Goal: Task Accomplishment & Management: Complete application form

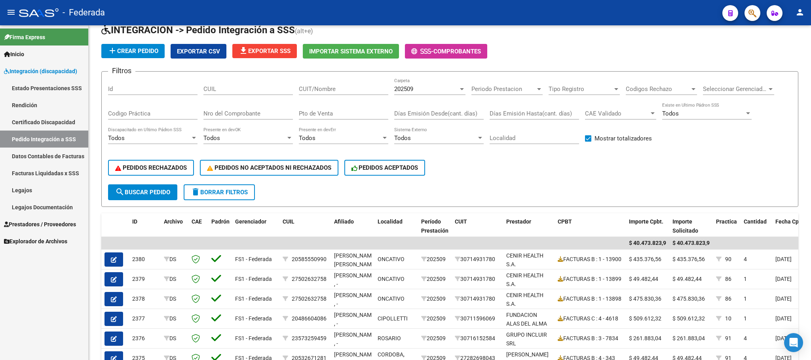
scroll to position [4, 0]
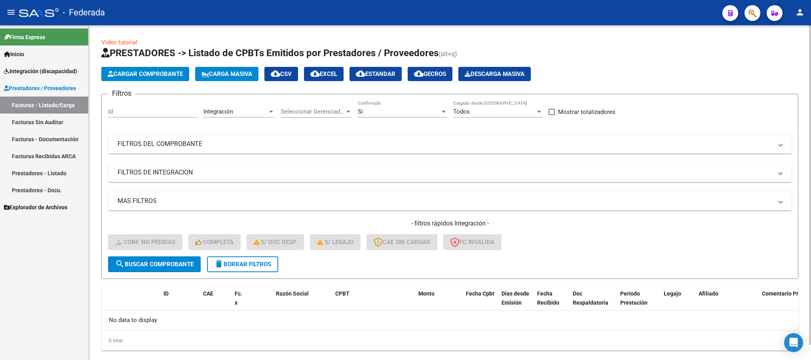
scroll to position [15, 0]
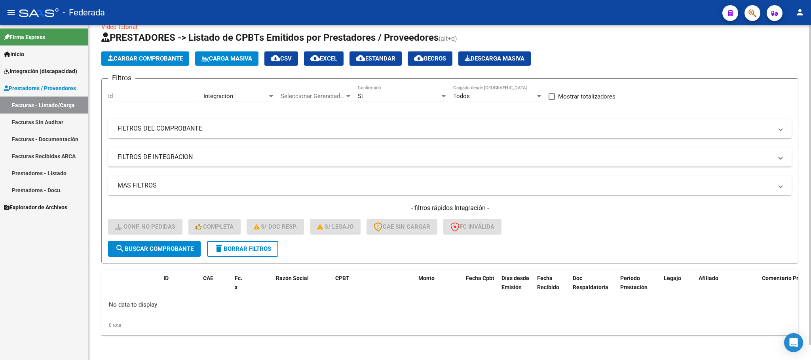
click at [274, 252] on button "delete Borrar Filtros" at bounding box center [242, 249] width 71 height 16
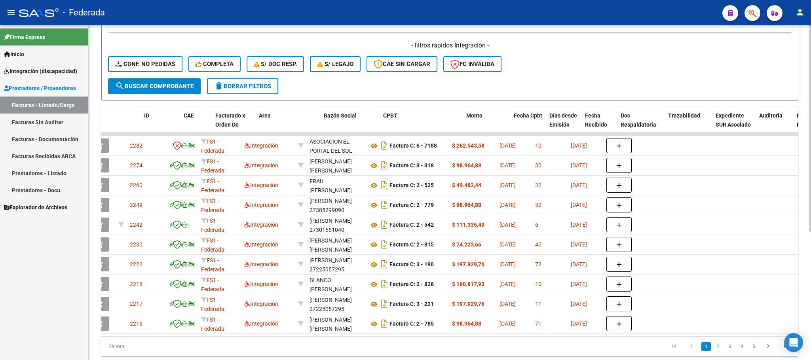
scroll to position [0, 19]
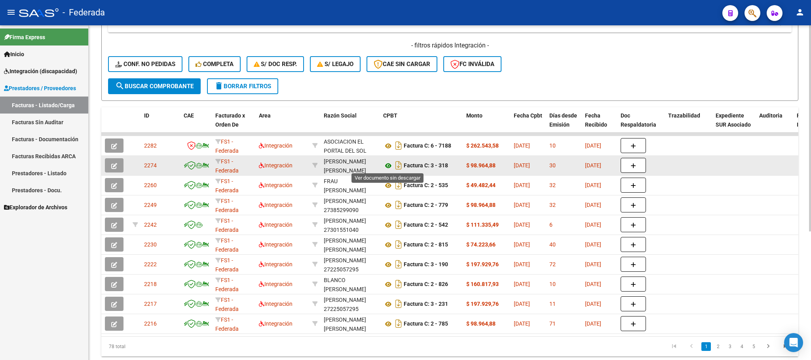
click at [387, 168] on icon at bounding box center [388, 165] width 10 height 9
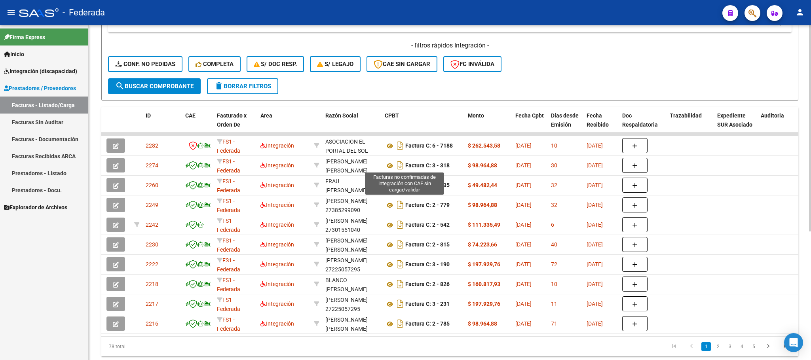
scroll to position [0, 0]
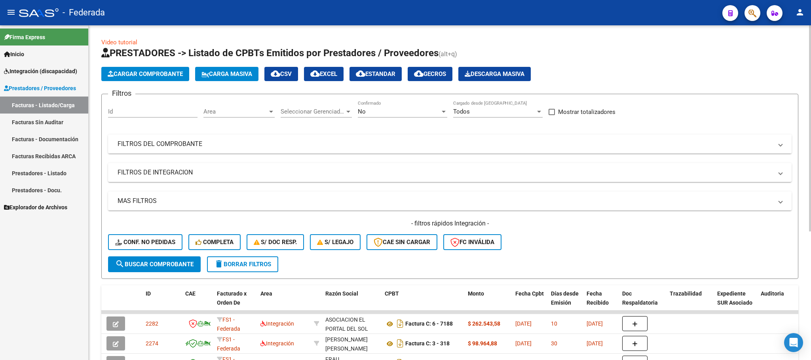
click at [496, 144] on mat-panel-title "FILTROS DEL COMPROBANTE" at bounding box center [444, 144] width 655 height 9
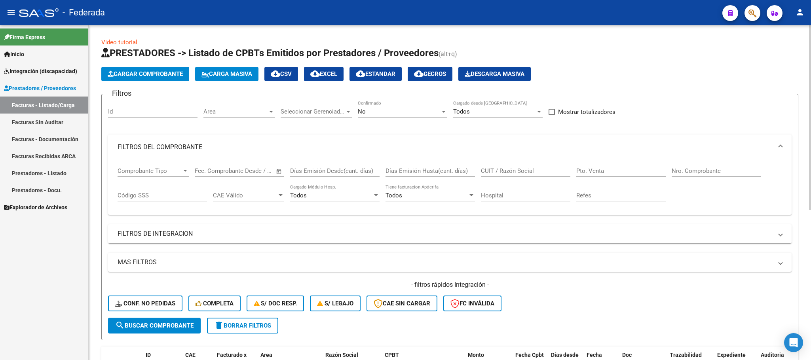
click at [506, 170] on input "CUIT / Razón Social" at bounding box center [525, 170] width 89 height 7
paste input "[PERSON_NAME]"
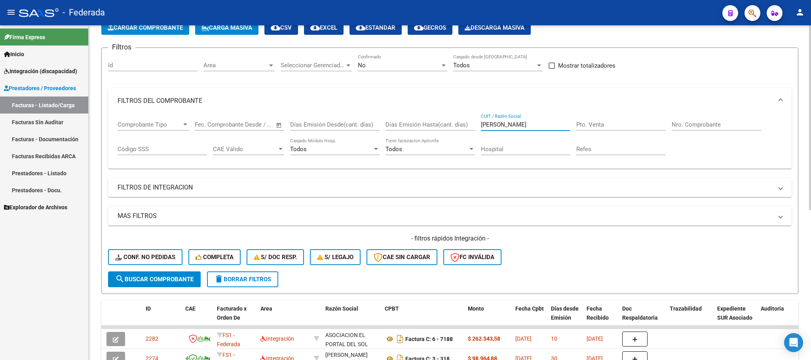
scroll to position [119, 0]
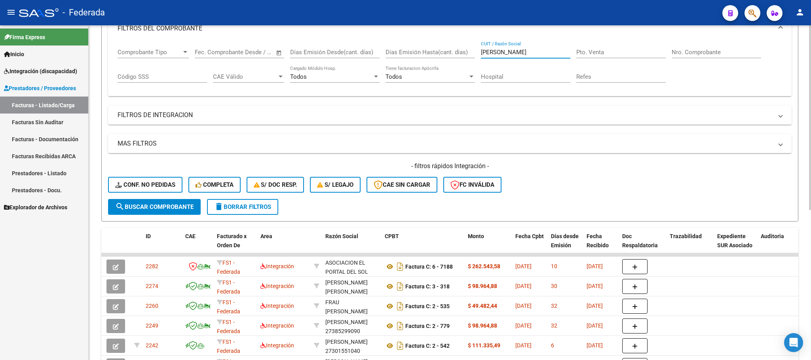
type input "[PERSON_NAME]"
click at [197, 212] on button "search Buscar Comprobante" at bounding box center [154, 207] width 93 height 16
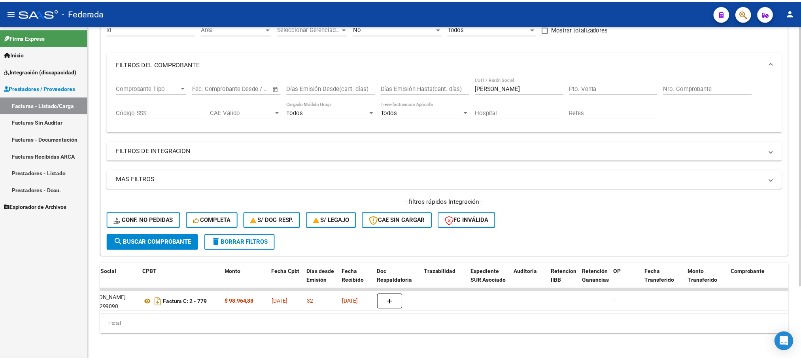
scroll to position [0, 0]
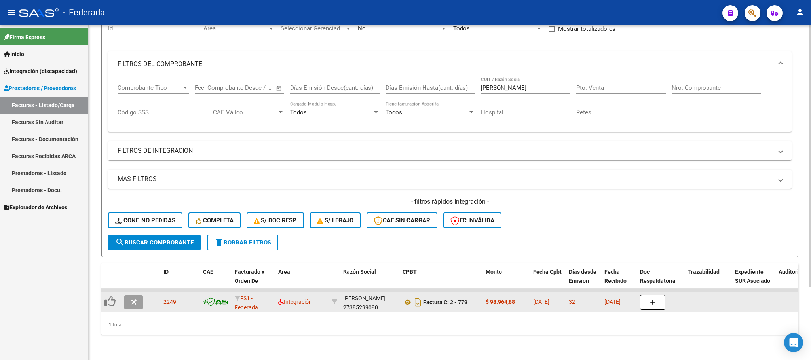
click at [138, 295] on button "button" at bounding box center [133, 302] width 19 height 14
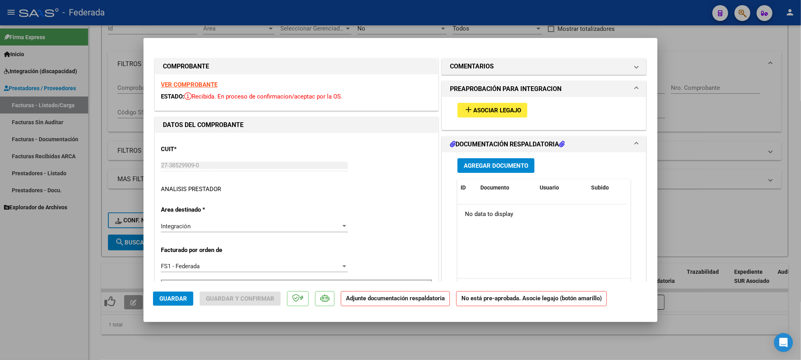
type input "$ 0,00"
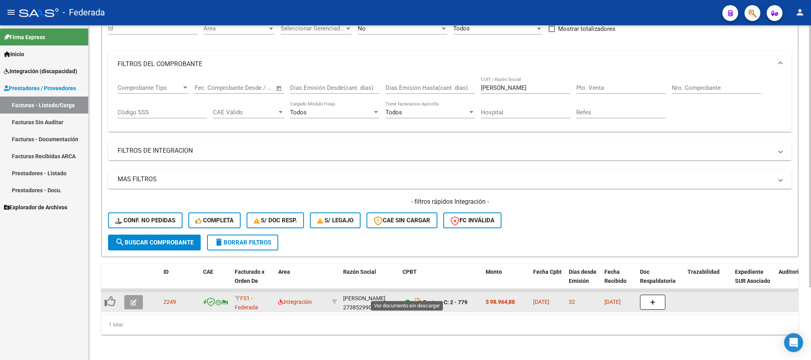
click at [406, 297] on icon at bounding box center [407, 301] width 10 height 9
click at [131, 299] on icon "button" at bounding box center [134, 302] width 6 height 6
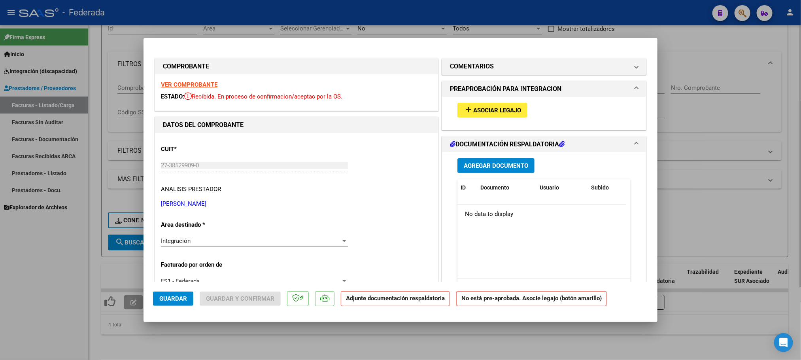
type input "$ 0,00"
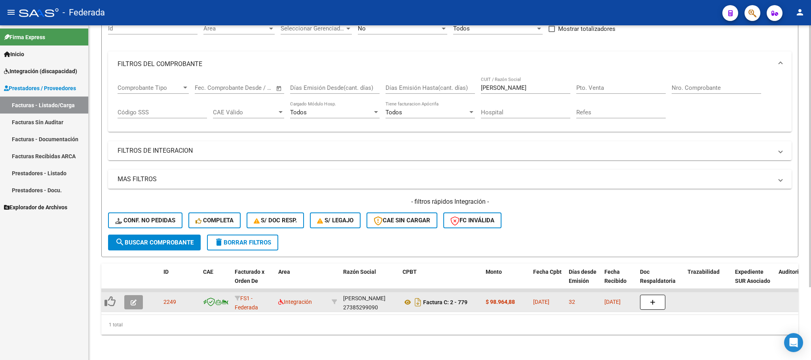
click at [357, 295] on div "[PERSON_NAME] 27385299090" at bounding box center [369, 302] width 53 height 17
copy div "27385299090"
click at [135, 295] on button "button" at bounding box center [133, 302] width 19 height 14
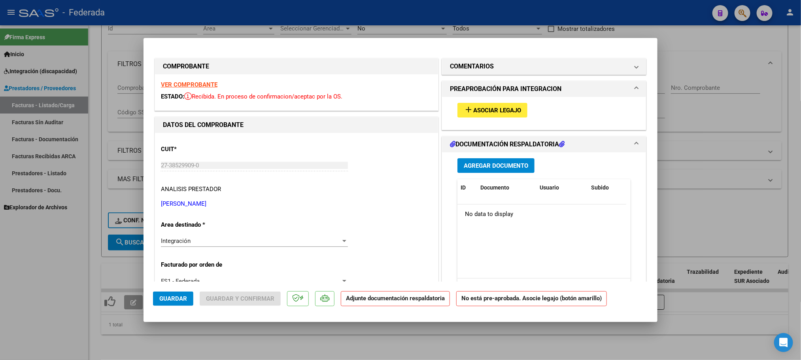
click at [484, 107] on span "Asociar Legajo" at bounding box center [498, 110] width 48 height 7
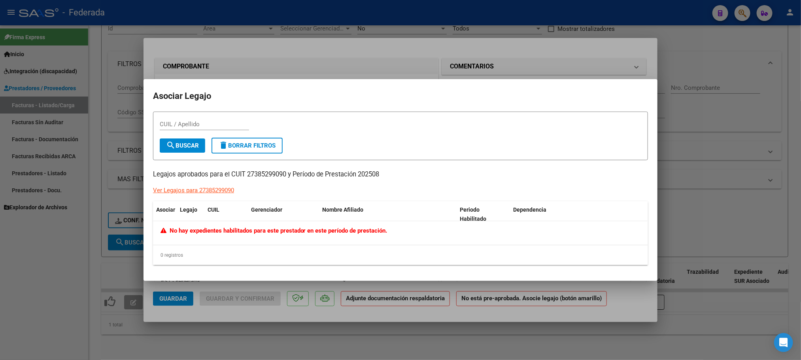
click at [108, 262] on div at bounding box center [400, 180] width 801 height 360
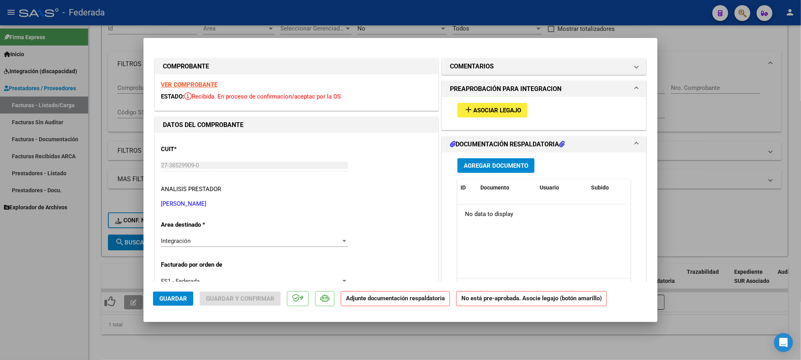
click at [480, 102] on div "add Asociar Legajo" at bounding box center [544, 110] width 185 height 27
click at [480, 108] on span "Asociar Legajo" at bounding box center [498, 110] width 48 height 7
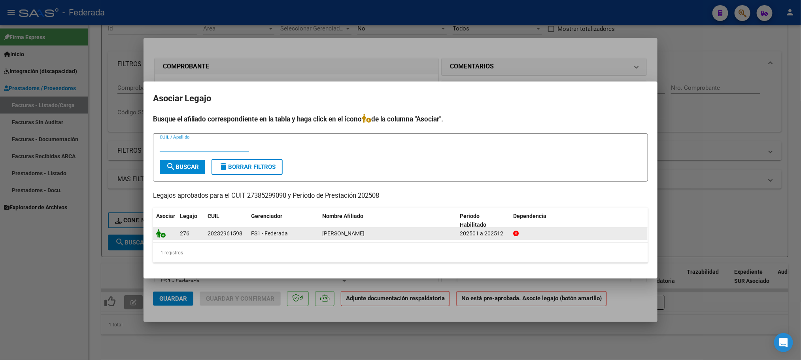
click at [159, 233] on icon at bounding box center [160, 233] width 9 height 9
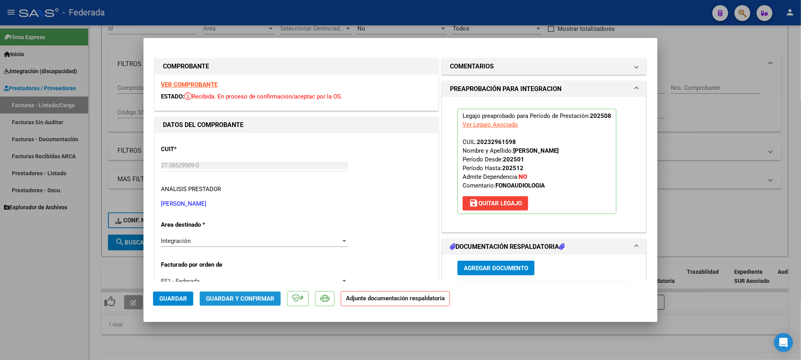
click at [241, 295] on span "Guardar y Confirmar" at bounding box center [240, 298] width 68 height 7
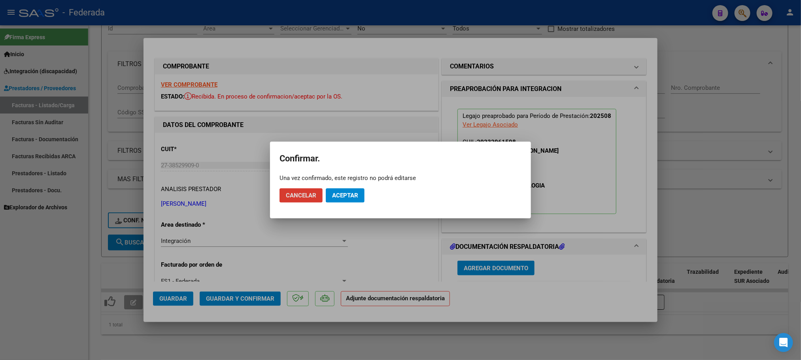
click at [337, 194] on span "Aceptar" at bounding box center [345, 195] width 26 height 7
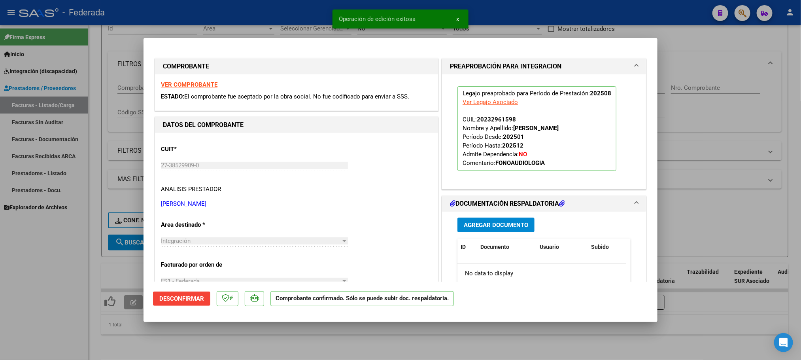
click at [307, 340] on div at bounding box center [400, 180] width 801 height 360
type input "$ 0,00"
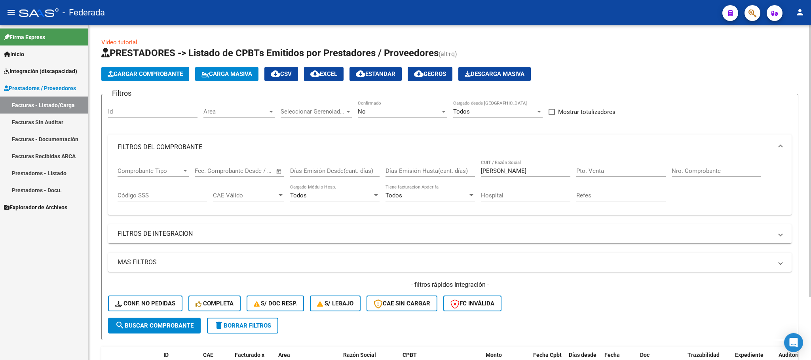
click at [503, 174] on input "[PERSON_NAME]" at bounding box center [525, 170] width 89 height 7
paste input "BLANCO"
type input "BLANCO"
click at [202, 324] on form "Filtros Id Area Area Seleccionar Gerenciador Seleccionar Gerenciador No Confirm…" at bounding box center [449, 217] width 697 height 246
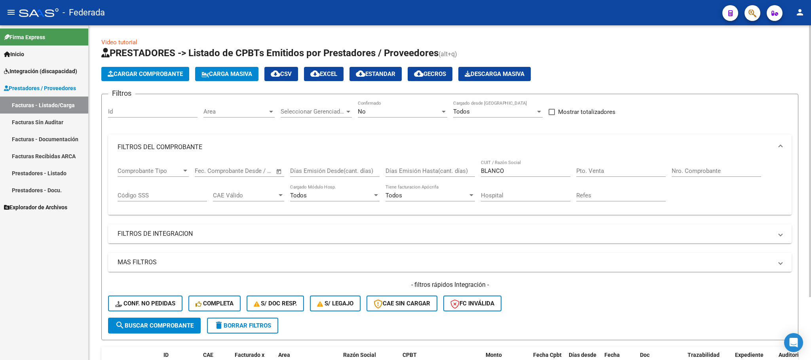
click at [194, 322] on button "search Buscar Comprobante" at bounding box center [154, 326] width 93 height 16
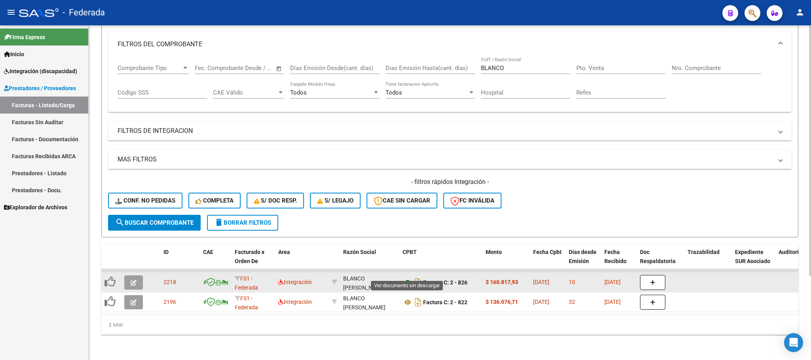
click at [407, 278] on icon at bounding box center [407, 282] width 10 height 9
click at [355, 276] on div "BLANCO [PERSON_NAME] 27326141483" at bounding box center [369, 282] width 53 height 17
click at [356, 276] on div "BLANCO [PERSON_NAME] 27326141483" at bounding box center [369, 282] width 53 height 17
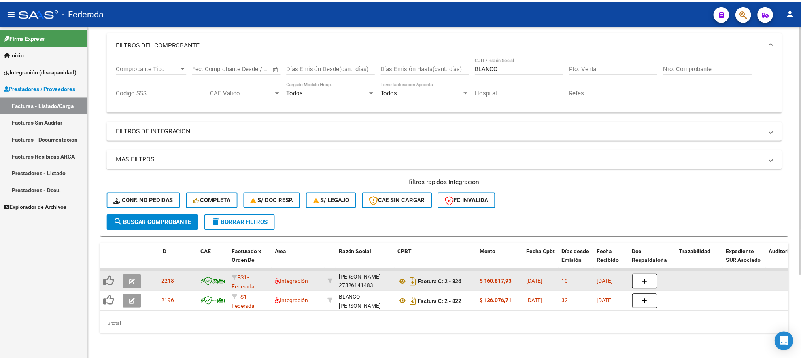
scroll to position [0, 0]
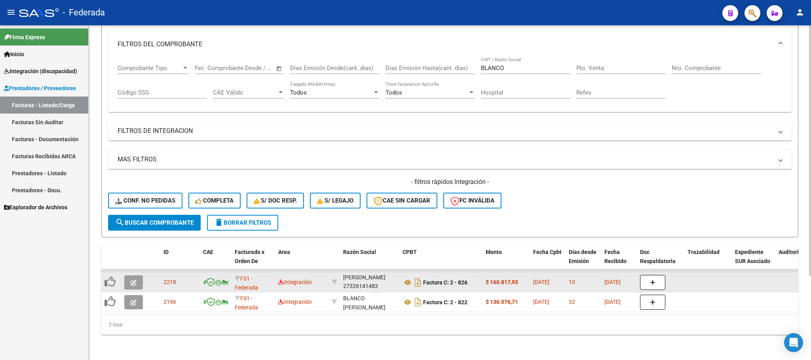
copy div "27326141483"
click at [409, 278] on icon at bounding box center [407, 282] width 10 height 9
click at [136, 280] on icon "button" at bounding box center [134, 283] width 6 height 6
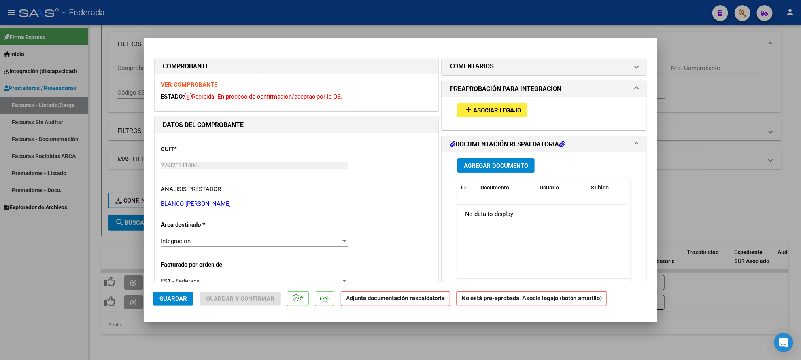
click at [464, 112] on mat-icon "add" at bounding box center [468, 109] width 9 height 9
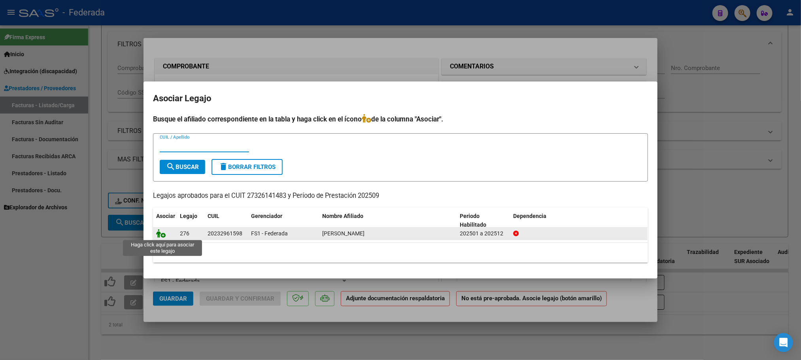
click at [161, 234] on icon at bounding box center [160, 233] width 9 height 9
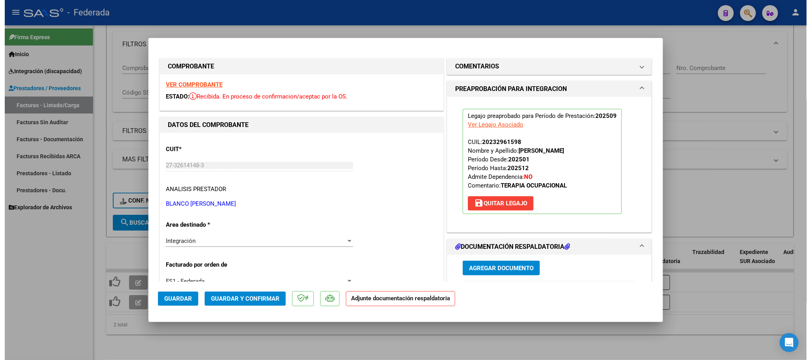
scroll to position [59, 0]
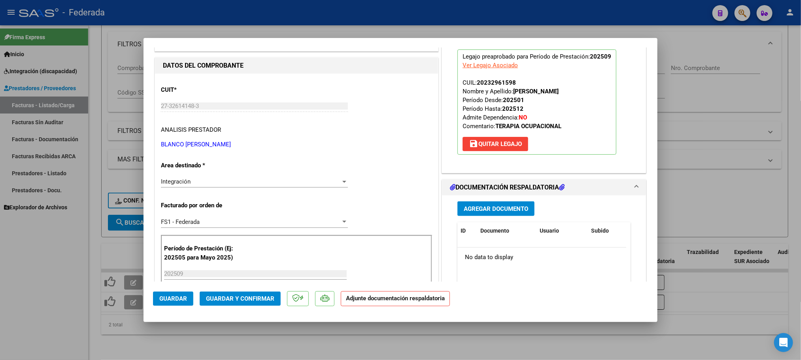
click at [218, 303] on button "Guardar y Confirmar" at bounding box center [240, 299] width 81 height 14
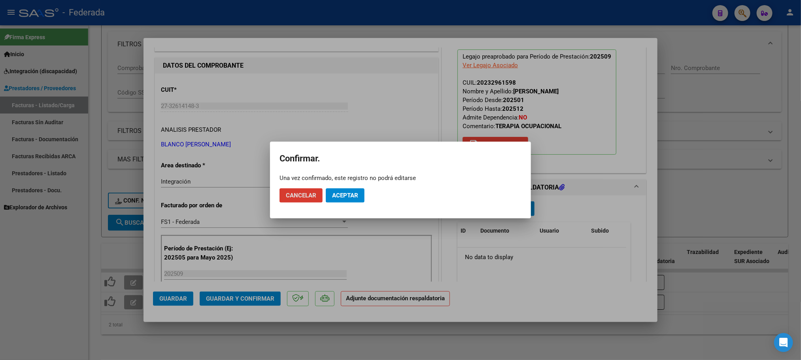
click at [343, 196] on span "Aceptar" at bounding box center [345, 195] width 26 height 7
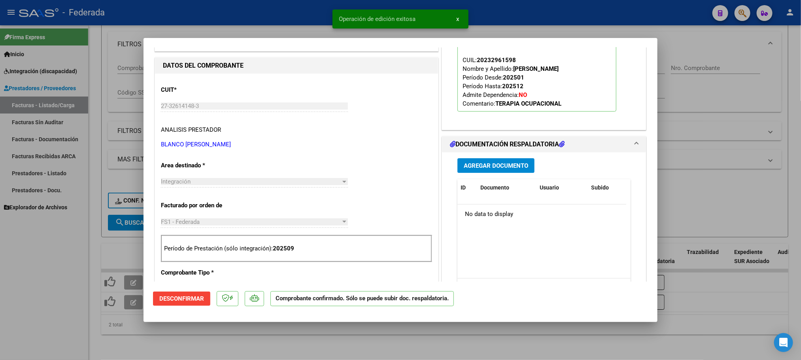
click at [174, 327] on div at bounding box center [400, 180] width 801 height 360
type input "$ 0,00"
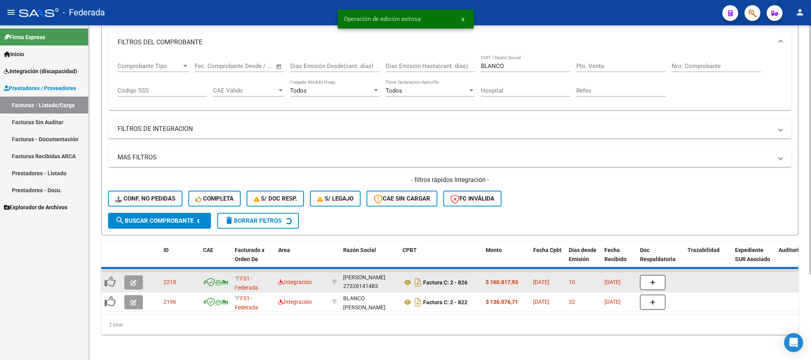
scroll to position [93, 0]
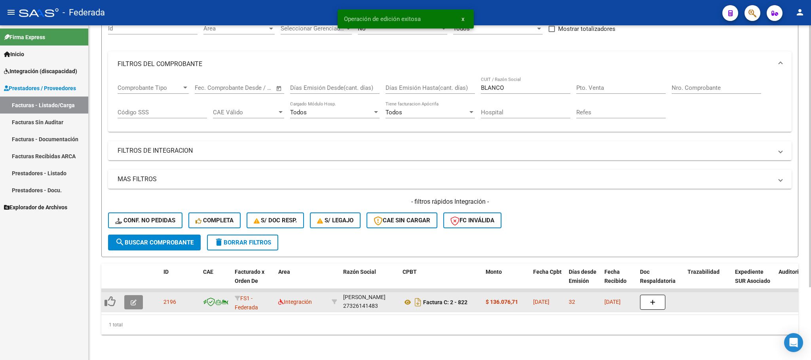
click at [139, 295] on button "button" at bounding box center [133, 302] width 19 height 14
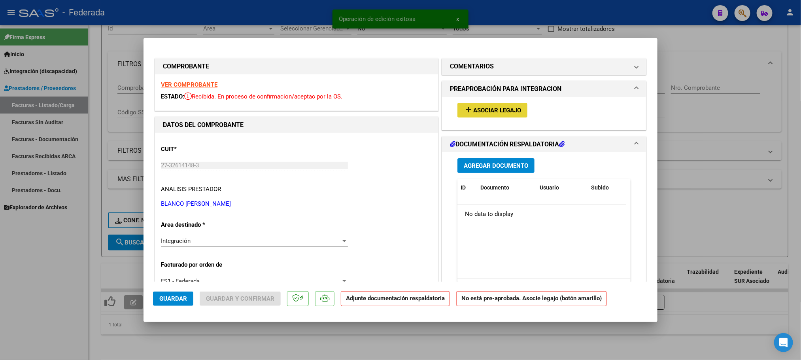
click at [464, 109] on mat-icon "add" at bounding box center [468, 109] width 9 height 9
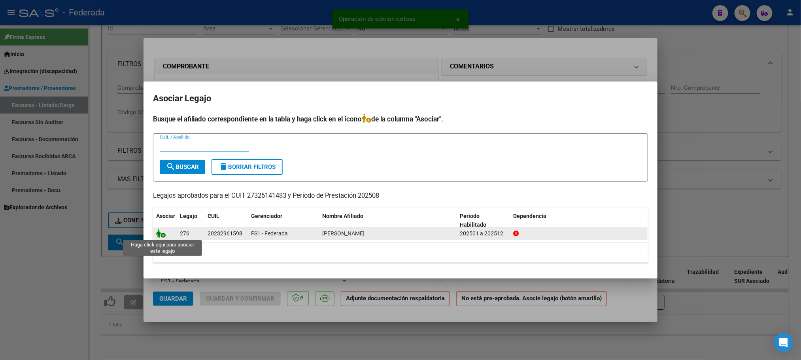
click at [163, 237] on icon at bounding box center [160, 233] width 9 height 9
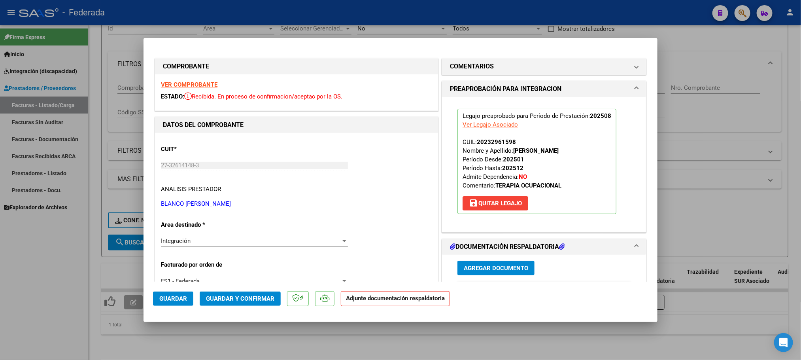
click at [222, 298] on span "Guardar y Confirmar" at bounding box center [240, 298] width 68 height 7
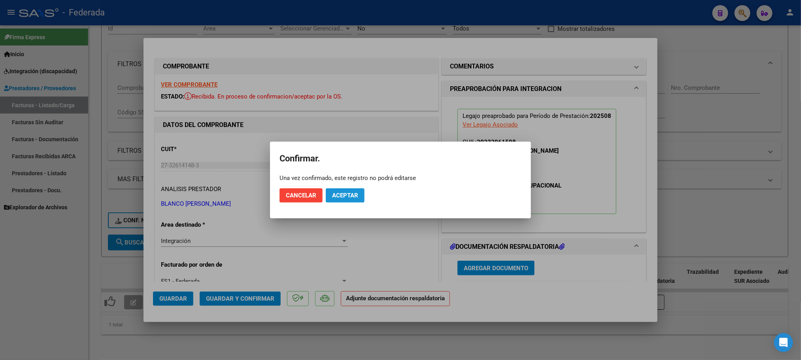
click at [349, 195] on span "Aceptar" at bounding box center [345, 195] width 26 height 7
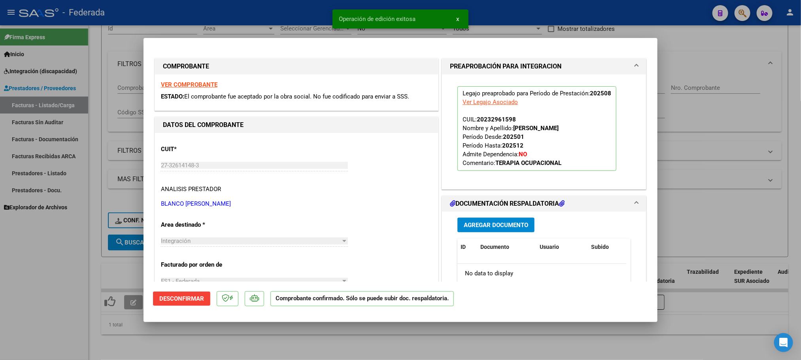
click at [268, 328] on div at bounding box center [400, 180] width 801 height 360
type input "$ 0,00"
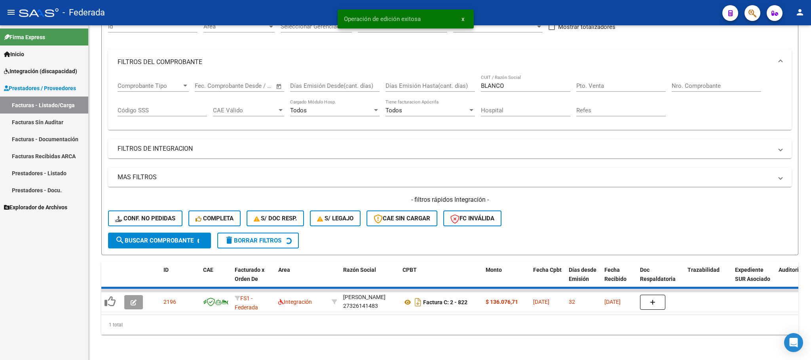
scroll to position [78, 0]
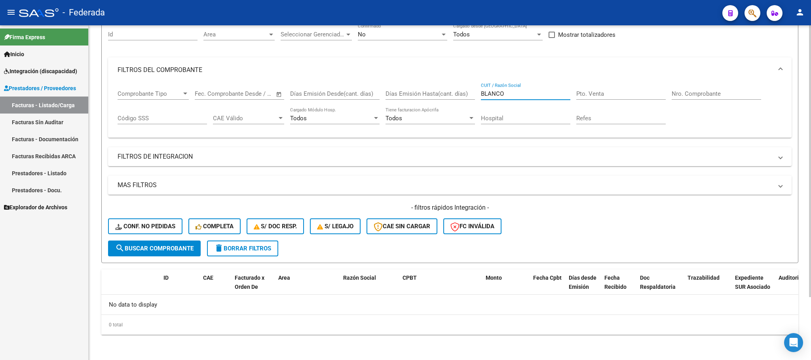
click at [486, 90] on input "BLANCO" at bounding box center [525, 93] width 89 height 7
click at [487, 90] on input "BLANCO" at bounding box center [525, 93] width 89 height 7
paste input "[PERSON_NAME]"
type input "[PERSON_NAME]"
click at [182, 247] on span "search Buscar Comprobante" at bounding box center [154, 248] width 78 height 7
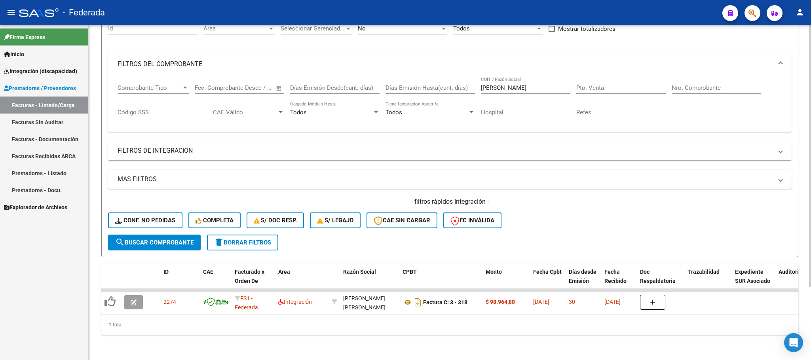
scroll to position [93, 0]
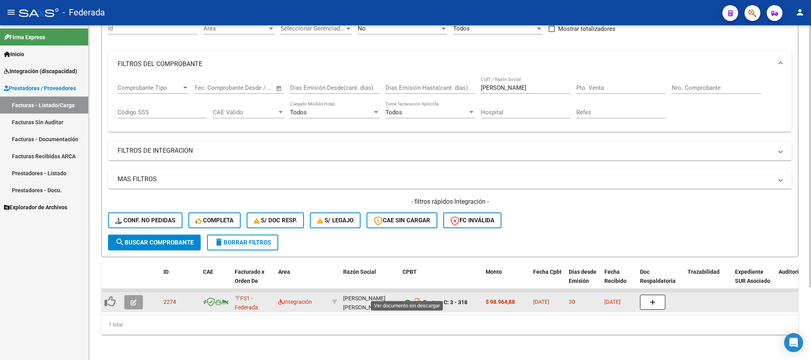
click at [405, 297] on icon at bounding box center [407, 301] width 10 height 9
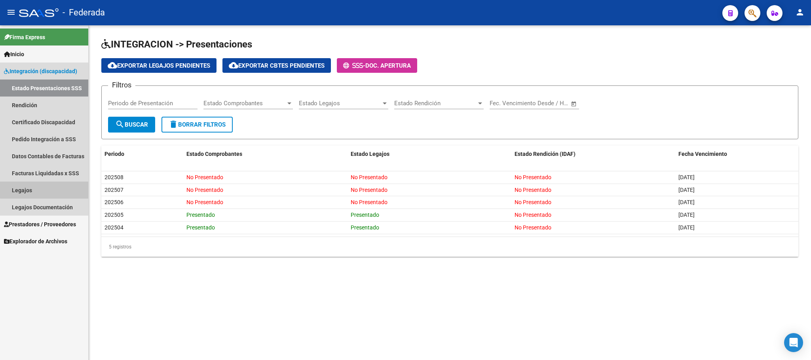
click at [47, 188] on link "Legajos" at bounding box center [44, 190] width 88 height 17
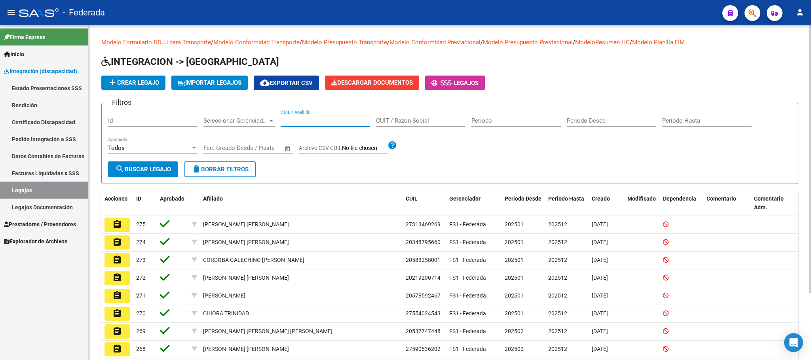
click at [321, 120] on input "CUIL / Apellido" at bounding box center [324, 120] width 89 height 7
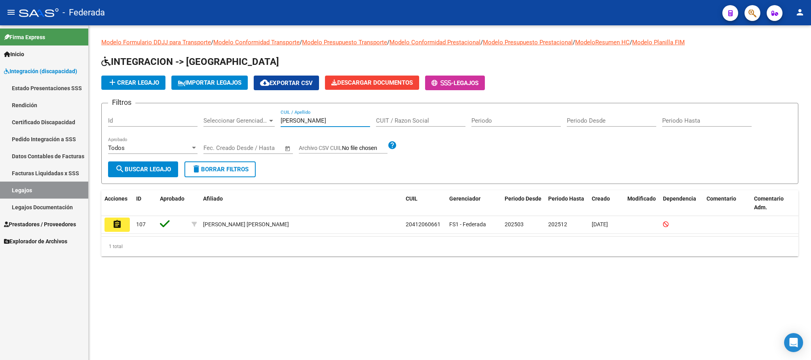
type input "ramirez"
click at [226, 170] on span "delete Borrar Filtros" at bounding box center [219, 169] width 57 height 7
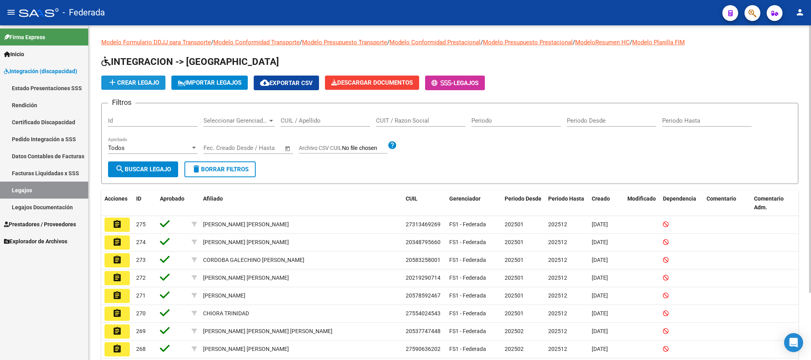
click at [152, 83] on span "add Crear Legajo" at bounding box center [133, 82] width 51 height 7
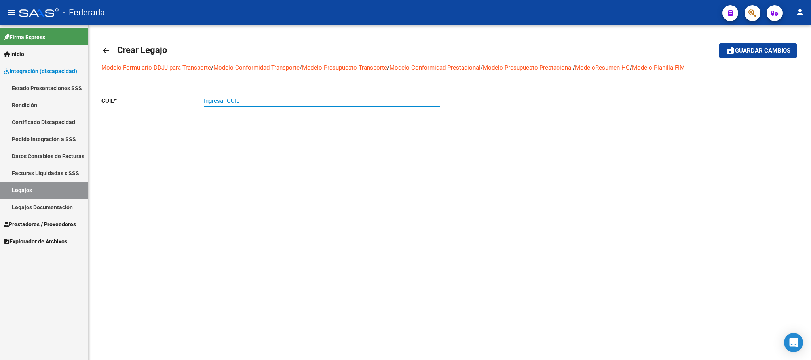
click at [258, 98] on input "Ingresar CUIL" at bounding box center [322, 100] width 236 height 7
paste input "20-23296159-8"
type input "20-23296159-8"
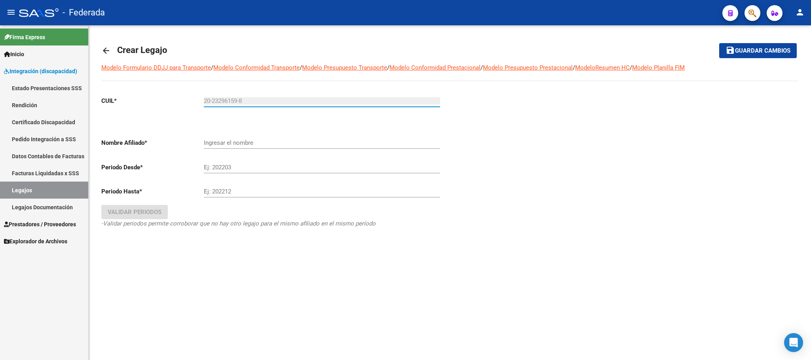
type input "[PERSON_NAME]"
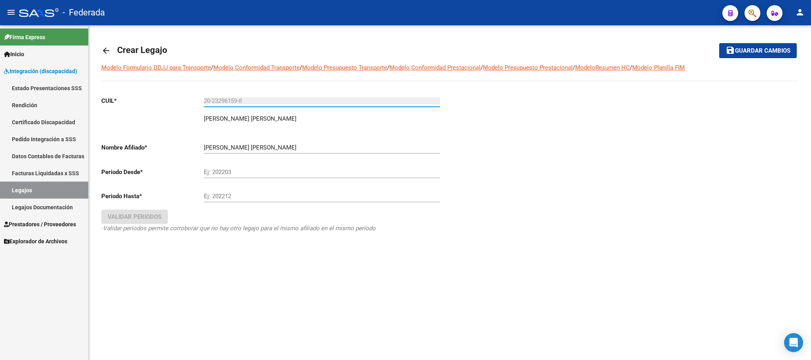
type input "20-23296159-8"
click at [240, 176] on input "Ej: 202203" at bounding box center [322, 172] width 236 height 7
click at [229, 197] on input "Ej: 202212" at bounding box center [322, 196] width 236 height 7
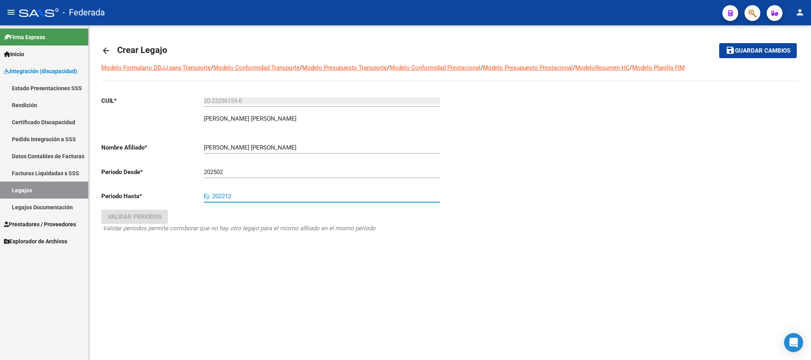
click at [235, 173] on input "202502" at bounding box center [322, 172] width 236 height 7
type input "202501"
click at [234, 200] on input "Ej: 202212" at bounding box center [322, 196] width 236 height 7
type input "202512"
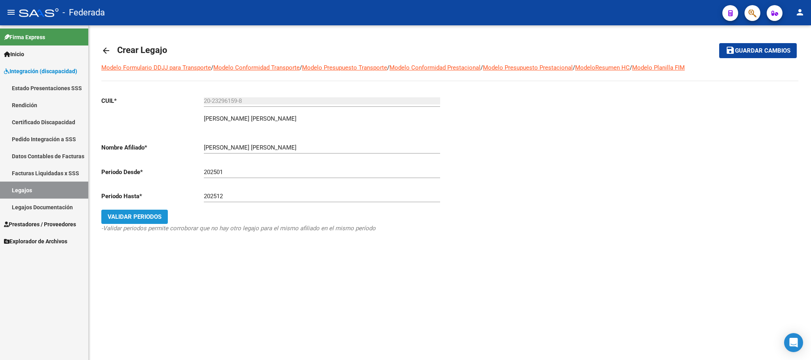
click at [155, 219] on span "Validar Periodos" at bounding box center [135, 216] width 54 height 7
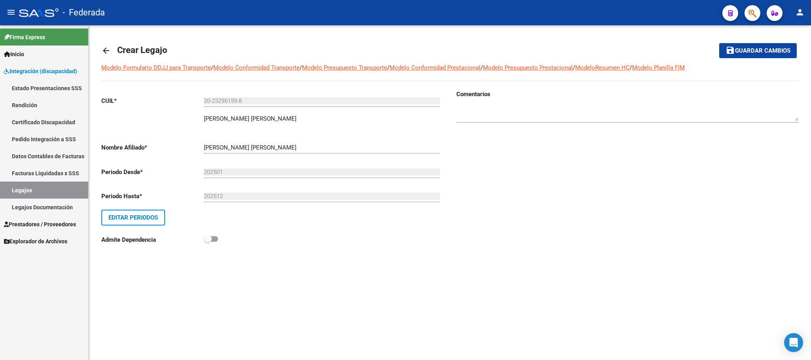
click at [725, 49] on mat-icon "save" at bounding box center [729, 49] width 9 height 9
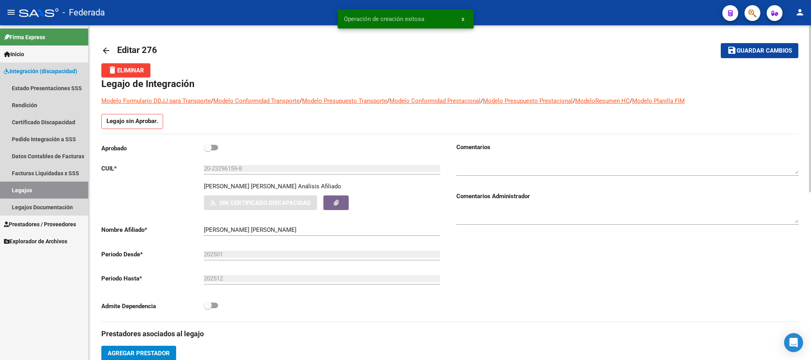
click at [43, 189] on link "Legajos" at bounding box center [44, 190] width 88 height 17
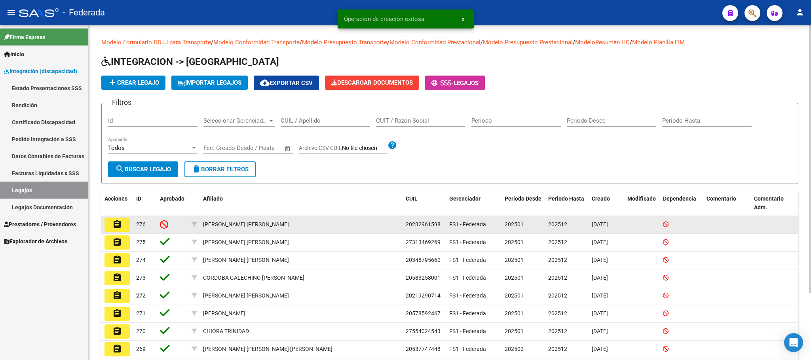
click at [419, 225] on span "20232961598" at bounding box center [422, 224] width 35 height 6
click at [418, 225] on span "20232961598" at bounding box center [422, 224] width 35 height 6
copy span "20232961598"
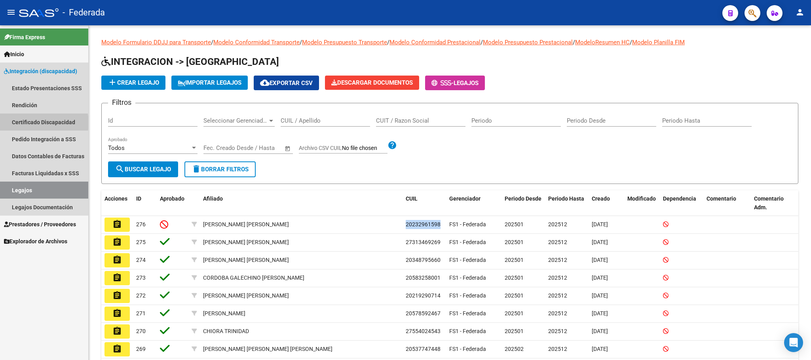
click at [36, 123] on link "Certificado Discapacidad" at bounding box center [44, 122] width 88 height 17
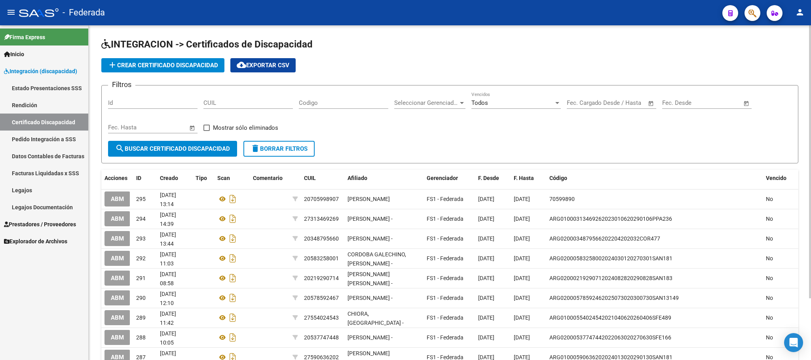
click at [168, 63] on span "add Crear Certificado Discapacidad" at bounding box center [163, 65] width 110 height 7
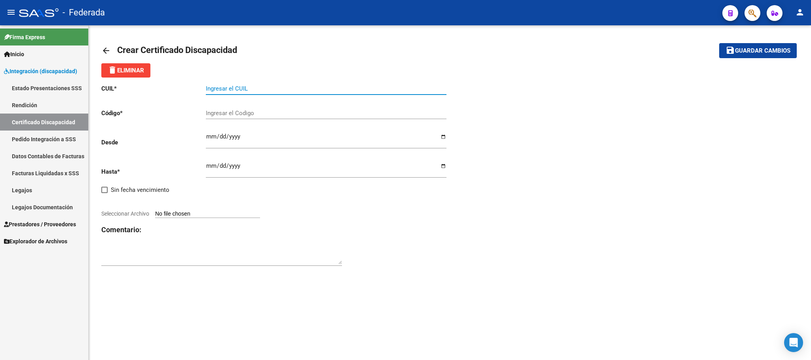
click at [247, 90] on input "Ingresar el CUIL" at bounding box center [326, 88] width 241 height 7
paste input "20-23296159-8"
type input "20-23296159-8"
click at [249, 113] on input "Ingresar el Codigo" at bounding box center [326, 113] width 241 height 7
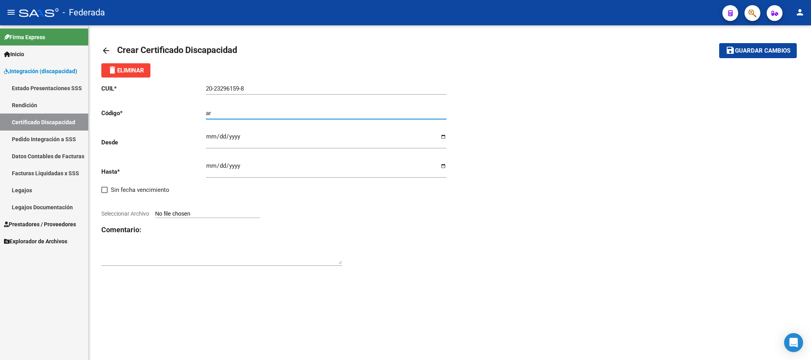
type input "a"
click at [224, 89] on input "20-23296159-8" at bounding box center [326, 88] width 241 height 7
click at [245, 112] on input "ARG02000" at bounding box center [326, 113] width 241 height 7
paste input "23296159"
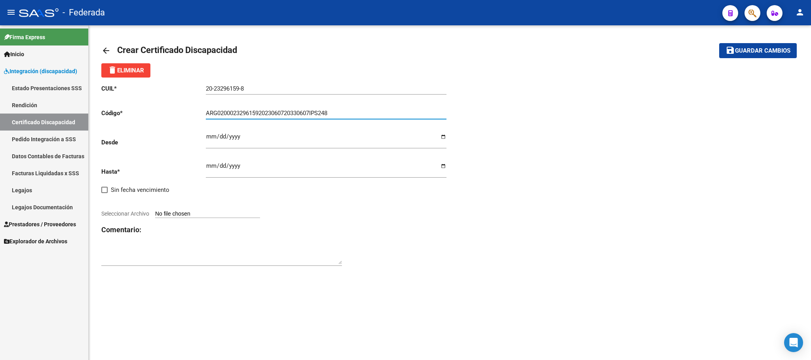
type input "ARG02000232961592023060720330607IPS248"
click at [206, 140] on input "Ingresar fec. Desde" at bounding box center [326, 139] width 241 height 13
type input "2023-06-07"
click at [207, 166] on input "Ingresar fec. Hasta" at bounding box center [326, 169] width 241 height 13
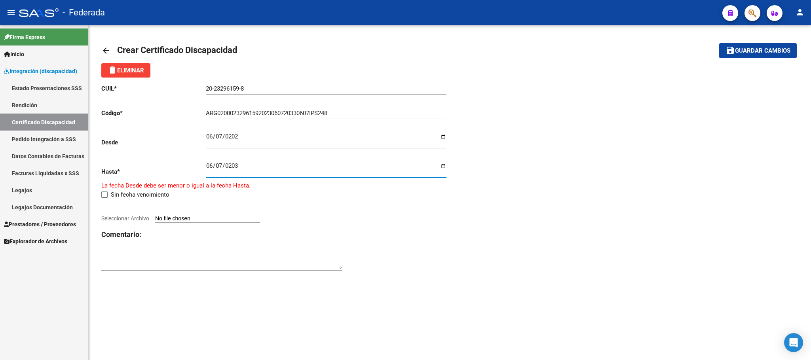
type input "2033-06-07"
click at [385, 225] on h3 "Comentario:" at bounding box center [275, 229] width 349 height 11
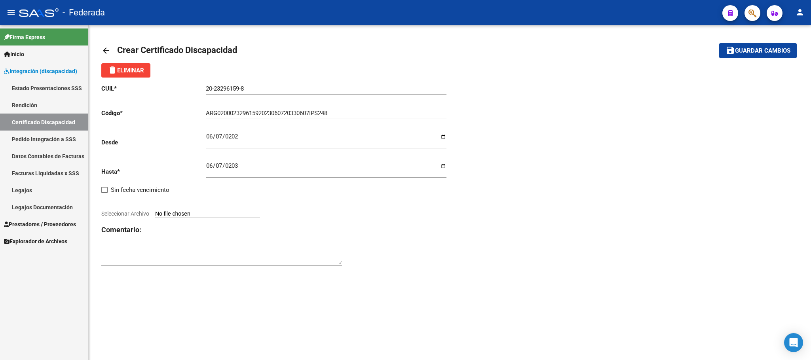
click at [244, 215] on input "Seleccionar Archivo" at bounding box center [207, 214] width 105 height 8
type input "C:\fakepath\Jimenez Alberto CUD y FIM.pdf"
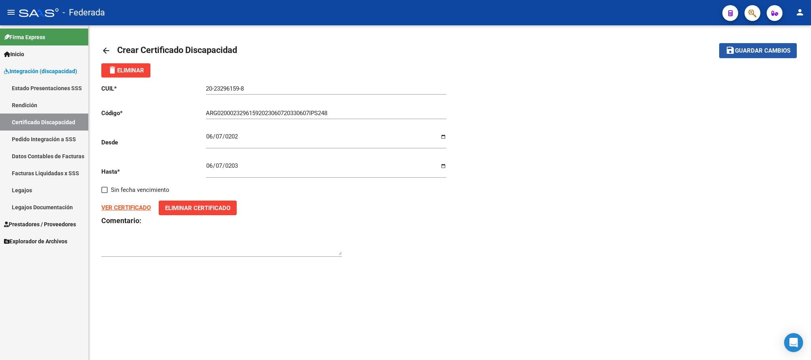
click at [729, 50] on mat-icon "save" at bounding box center [729, 49] width 9 height 9
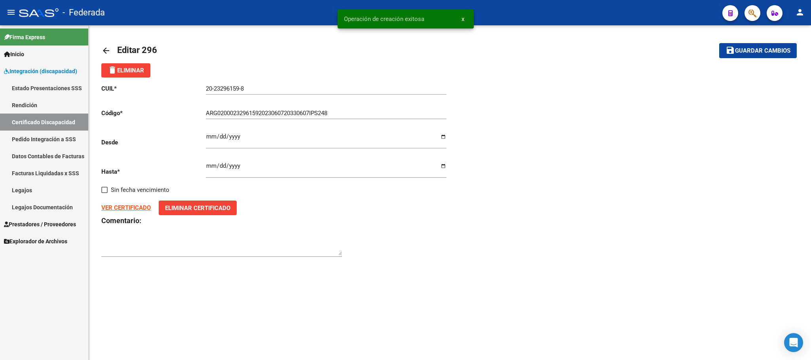
click at [458, 21] on button "x" at bounding box center [462, 19] width 15 height 14
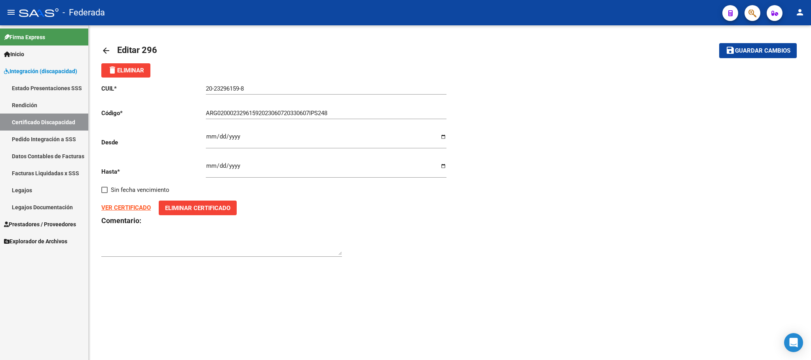
click at [43, 125] on link "Certificado Discapacidad" at bounding box center [44, 122] width 88 height 17
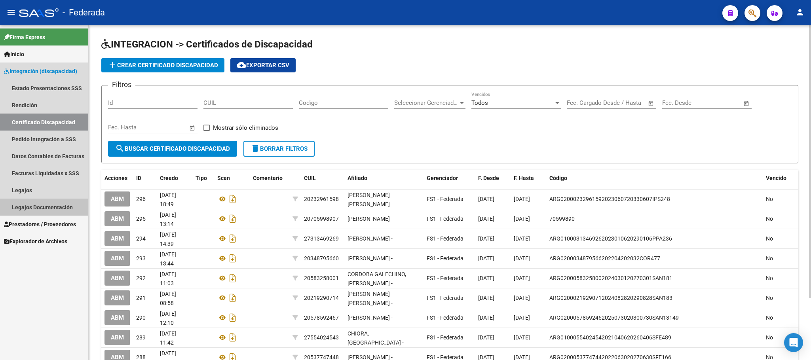
click at [34, 209] on link "Legajos Documentación" at bounding box center [44, 207] width 88 height 17
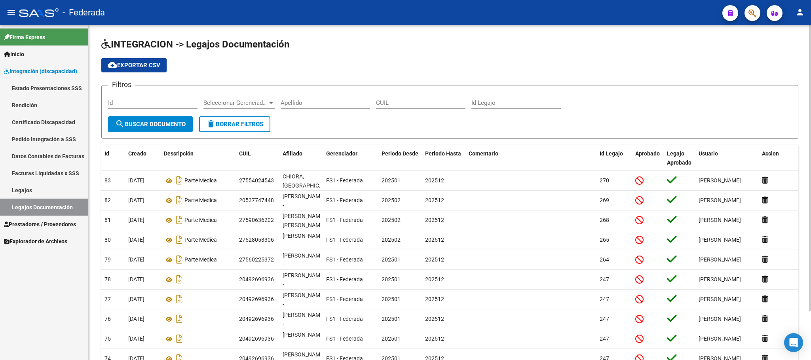
click at [51, 190] on link "Legajos" at bounding box center [44, 190] width 88 height 17
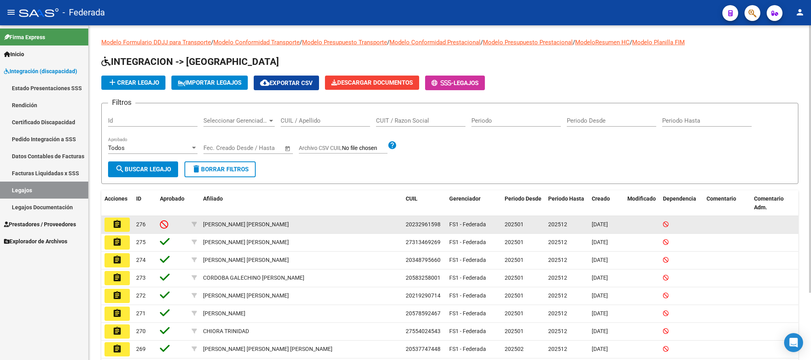
click at [423, 225] on span "20232961598" at bounding box center [422, 224] width 35 height 6
click at [212, 221] on div "[PERSON_NAME]" at bounding box center [246, 224] width 86 height 9
copy div "JIMENEZ"
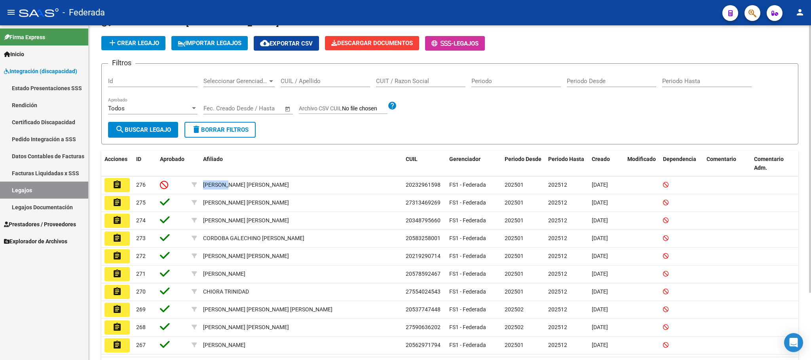
scroll to position [59, 0]
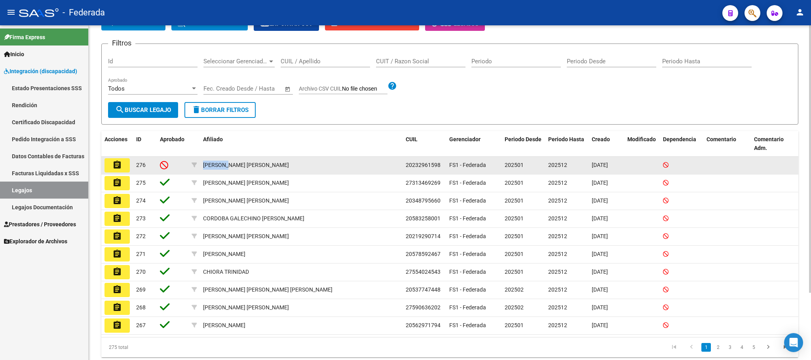
click at [119, 164] on mat-icon "assignment" at bounding box center [116, 164] width 9 height 9
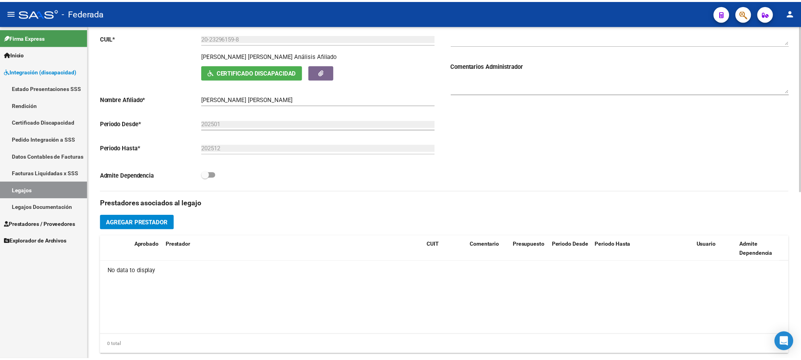
scroll to position [178, 0]
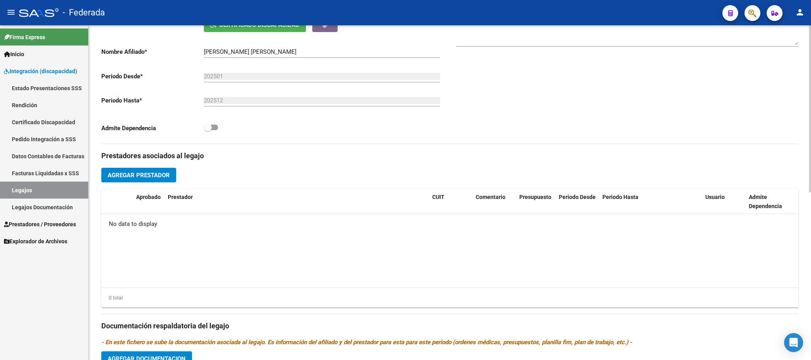
click at [166, 177] on span "Agregar Prestador" at bounding box center [139, 175] width 62 height 7
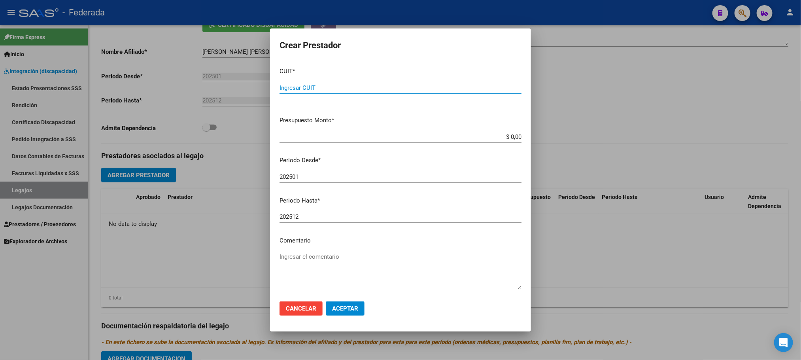
paste input "27-38529909-0"
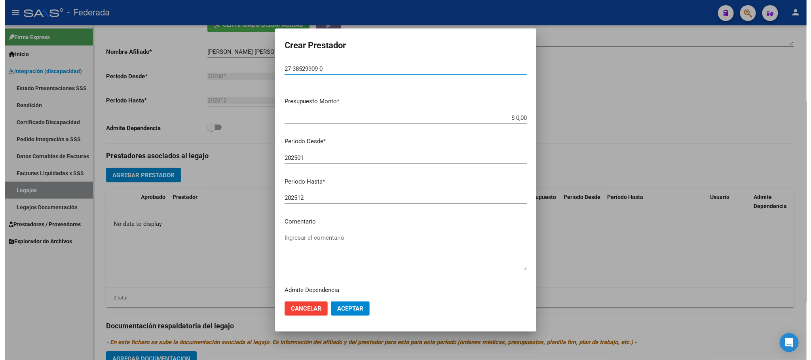
scroll to position [37, 0]
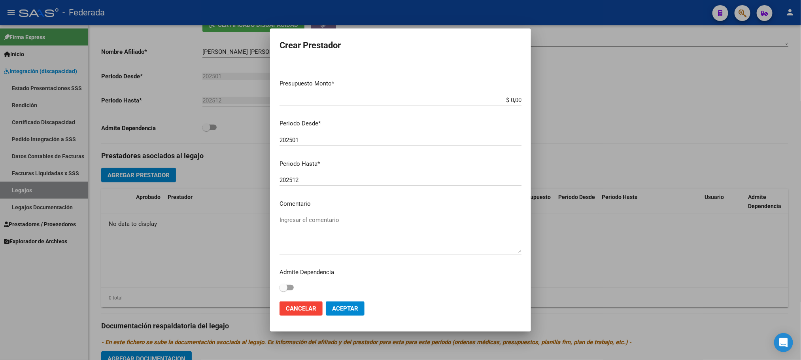
type input "27-38529909-0"
click at [316, 219] on textarea "Ingresar el comentario" at bounding box center [401, 234] width 242 height 37
type textarea "FONOAUDIOLOGIA"
click at [350, 310] on span "Aceptar" at bounding box center [345, 308] width 26 height 7
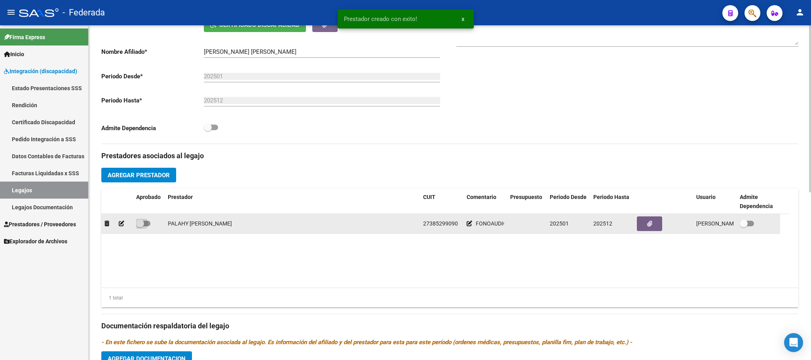
click at [139, 225] on span at bounding box center [140, 224] width 8 height 8
click at [140, 226] on input "checkbox" at bounding box center [140, 226] width 0 height 0
checkbox input "true"
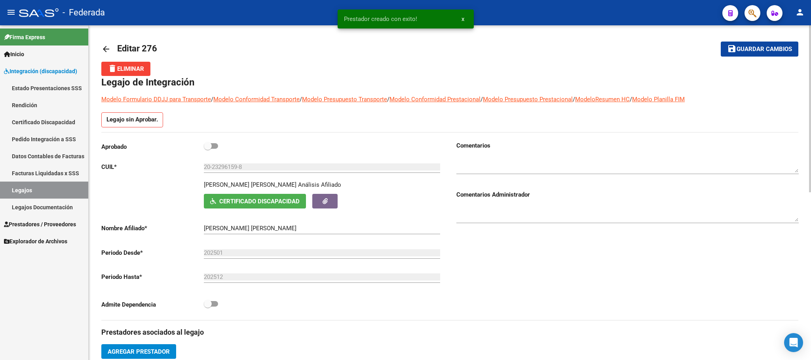
scroll to position [0, 0]
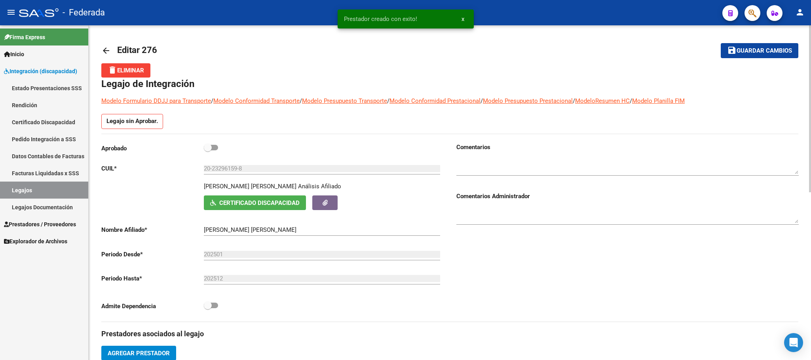
click at [741, 51] on span "Guardar cambios" at bounding box center [763, 50] width 55 height 7
click at [67, 189] on link "Legajos" at bounding box center [44, 190] width 88 height 17
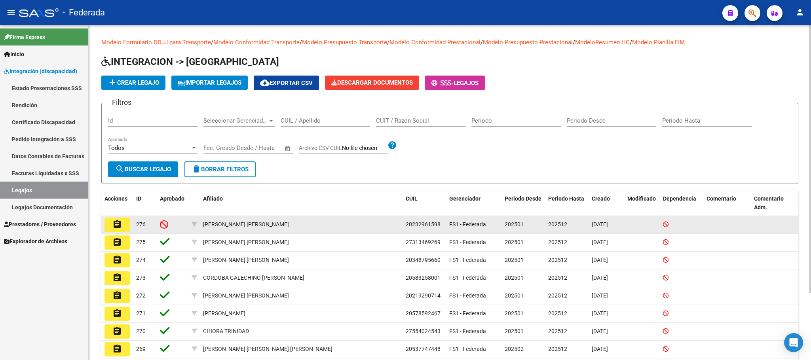
click at [116, 224] on mat-icon "assignment" at bounding box center [116, 224] width 9 height 9
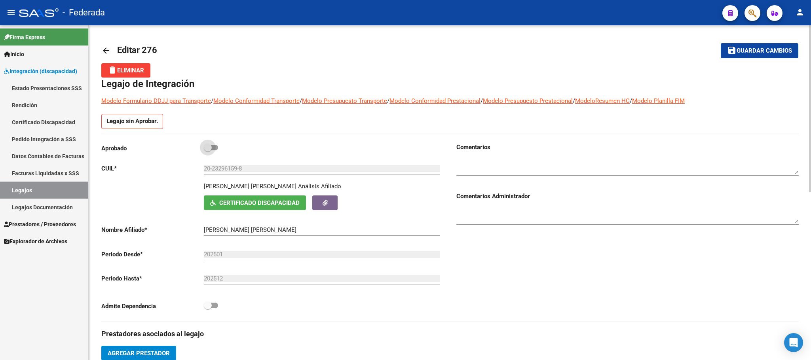
click at [210, 148] on span at bounding box center [208, 148] width 8 height 8
click at [208, 150] on input "checkbox" at bounding box center [207, 150] width 0 height 0
checkbox input "true"
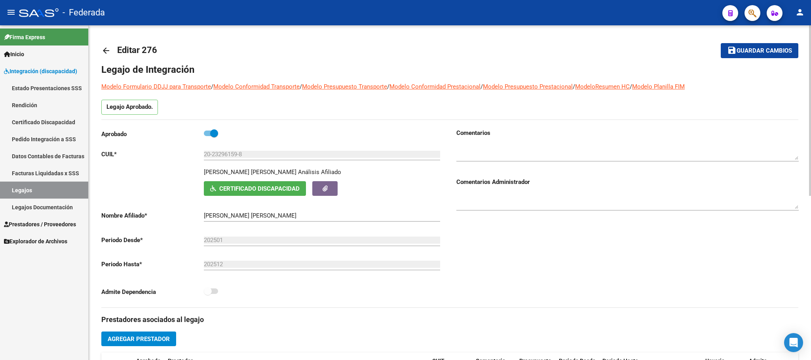
click at [746, 47] on span "Guardar cambios" at bounding box center [763, 50] width 55 height 7
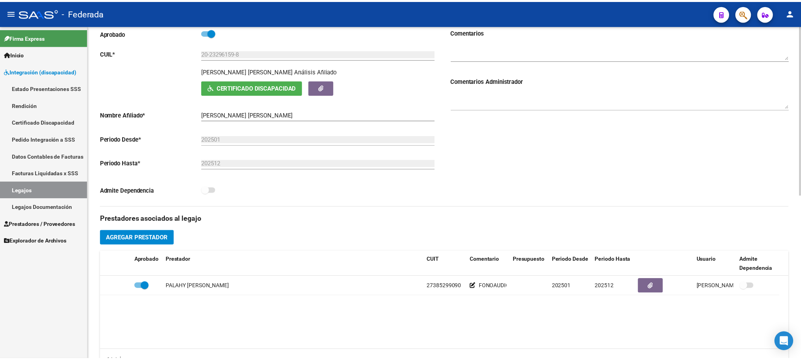
scroll to position [119, 0]
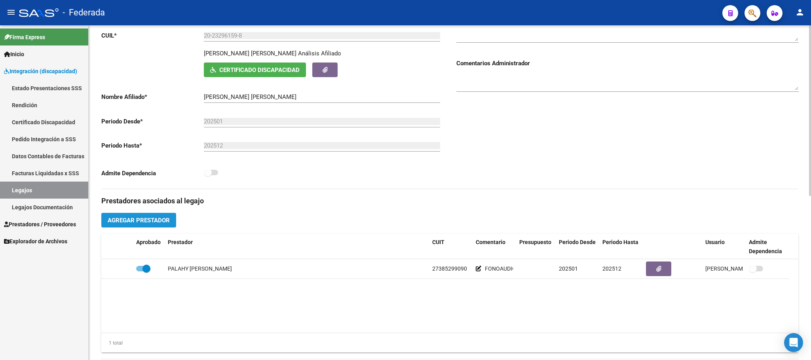
click at [164, 223] on span "Agregar Prestador" at bounding box center [139, 220] width 62 height 7
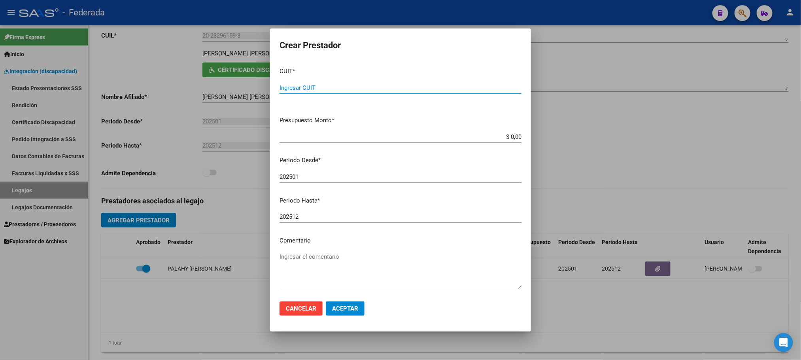
paste input "27-32614148-3"
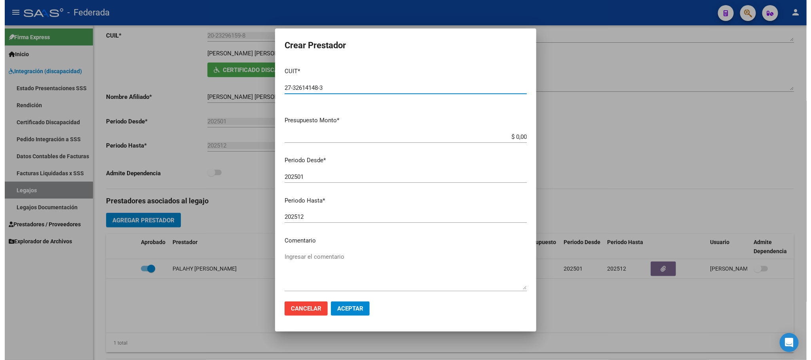
scroll to position [37, 0]
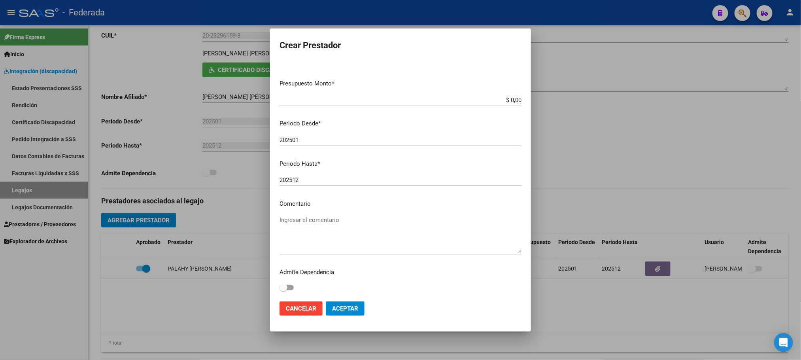
type input "27-32614148-3"
click at [310, 224] on textarea "Ingresar el comentario" at bounding box center [401, 234] width 242 height 37
type textarea "TERAPIA OCUPACIONAL"
click at [354, 307] on span "Aceptar" at bounding box center [345, 308] width 26 height 7
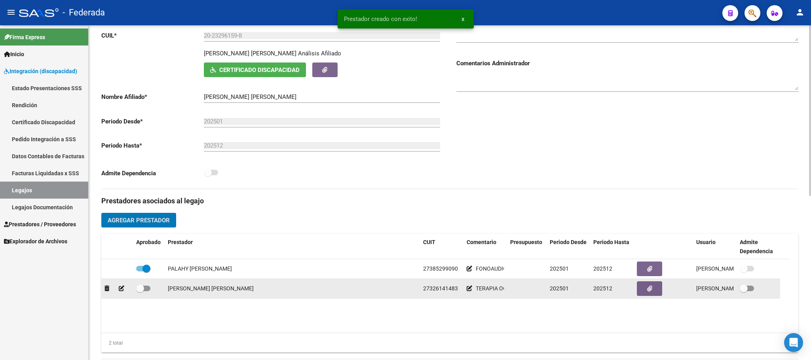
click at [136, 292] on span at bounding box center [140, 288] width 8 height 8
click at [140, 292] on input "checkbox" at bounding box center [140, 291] width 0 height 0
checkbox input "true"
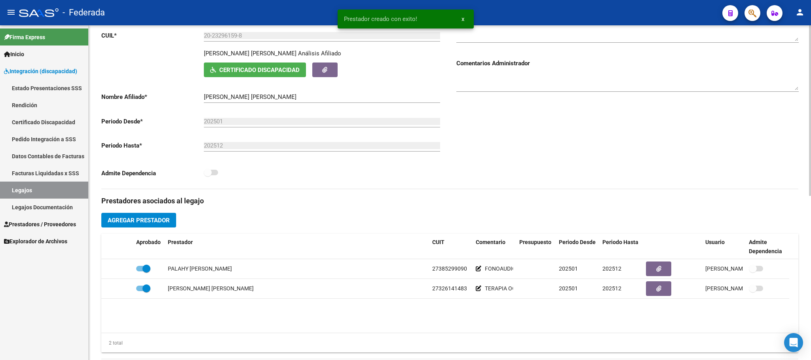
scroll to position [0, 0]
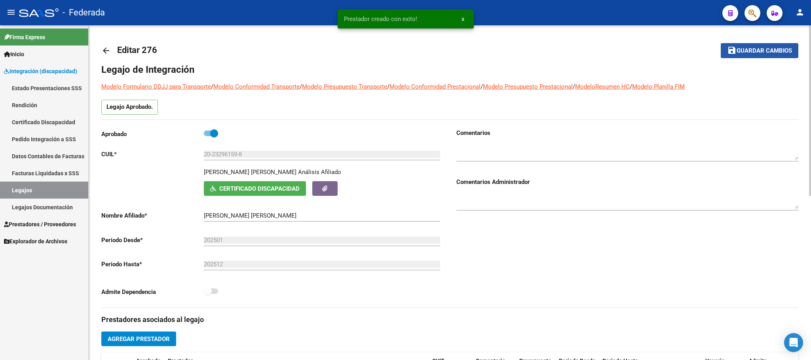
click at [739, 47] on span "Guardar cambios" at bounding box center [763, 50] width 55 height 7
